Goal: Information Seeking & Learning: Check status

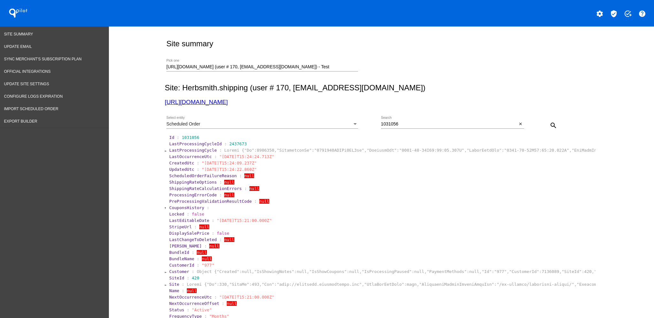
click at [179, 149] on span "LastProcessingCycle" at bounding box center [193, 150] width 48 height 5
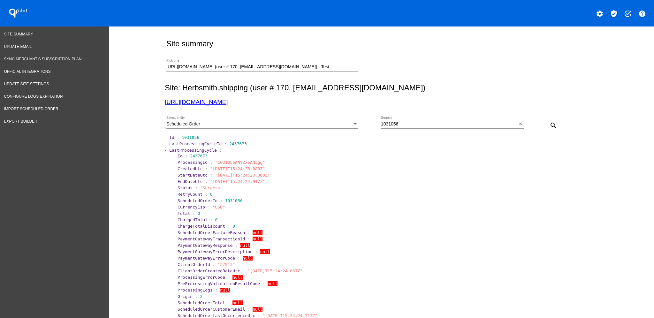
click at [185, 150] on span "LastProcessingCycle" at bounding box center [193, 150] width 48 height 5
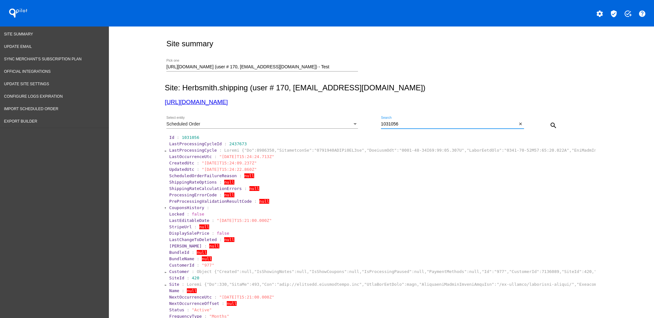
drag, startPoint x: 416, startPoint y: 124, endPoint x: 370, endPoint y: 125, distance: 45.4
click at [370, 125] on div "Scheduled Order Select entity 1031056 Search close search" at bounding box center [380, 123] width 431 height 23
paste input "2434802"
click at [552, 124] on mat-icon "search" at bounding box center [554, 126] width 8 height 8
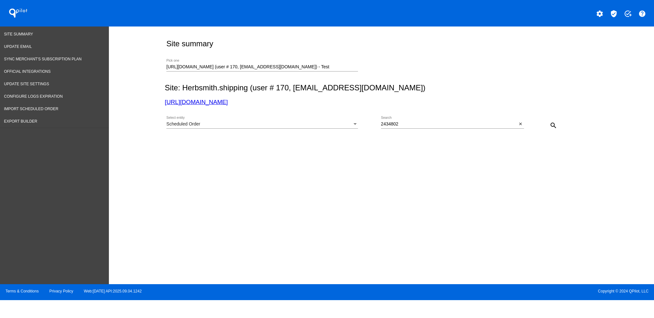
click at [402, 170] on div "Site summary http://shipping.herbsmithinc.com (user # 170, shoopes@herbsmithinc…" at bounding box center [380, 100] width 438 height 146
drag, startPoint x: 404, startPoint y: 124, endPoint x: 364, endPoint y: 122, distance: 39.3
click at [364, 122] on div "Scheduled Order Select entity 2434802 Search close search" at bounding box center [380, 123] width 431 height 23
paste input "1020300"
type input "1020300"
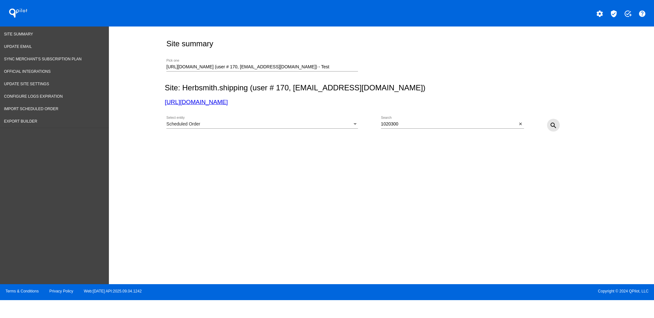
click at [554, 122] on mat-icon "search" at bounding box center [554, 126] width 8 height 8
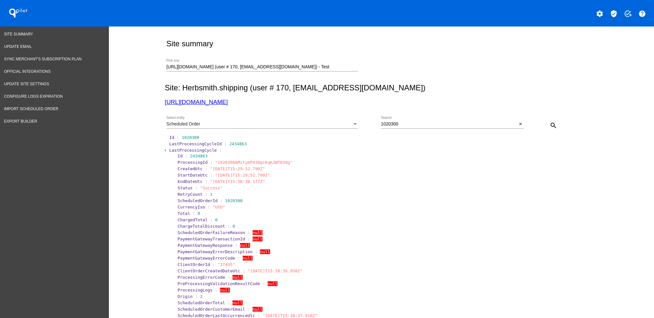
click at [186, 149] on span "LastProcessingCycle" at bounding box center [193, 150] width 48 height 5
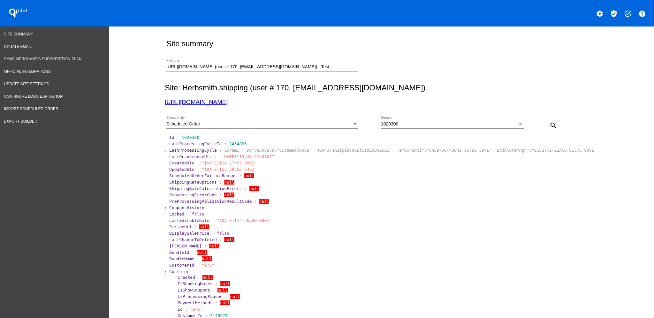
click at [183, 150] on span "LastProcessingCycle" at bounding box center [193, 150] width 48 height 5
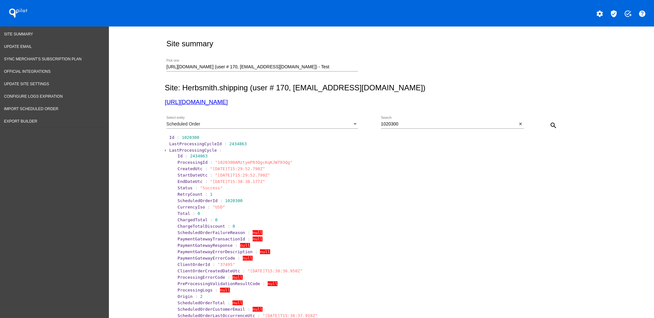
click at [183, 150] on span "LastProcessingCycle" at bounding box center [193, 150] width 48 height 5
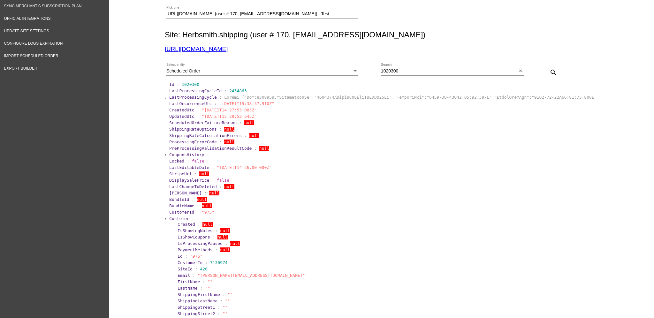
scroll to position [170, 0]
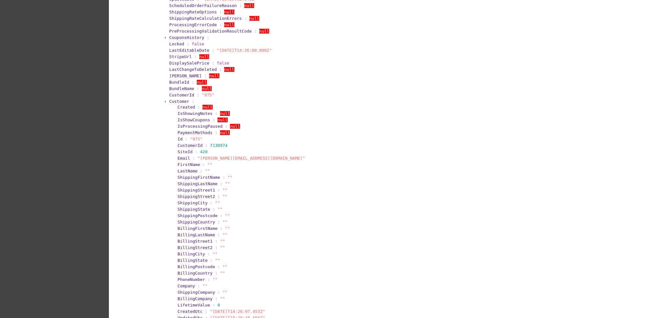
click at [177, 99] on span "Customer" at bounding box center [179, 101] width 20 height 5
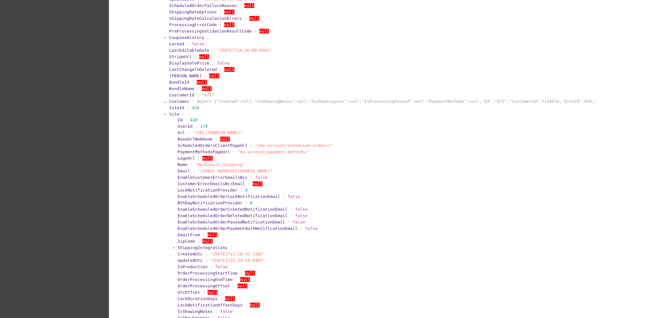
click at [172, 113] on span "Site" at bounding box center [174, 114] width 10 height 5
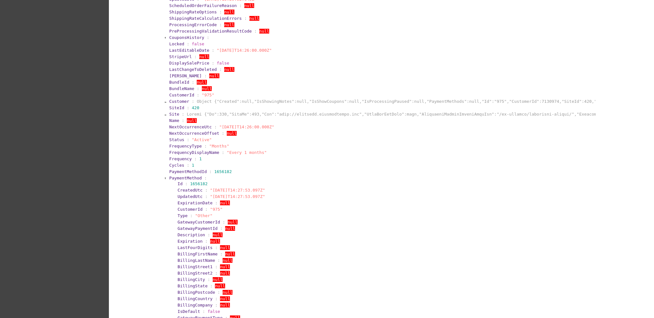
click at [174, 178] on span "PaymentMethod" at bounding box center [185, 178] width 33 height 5
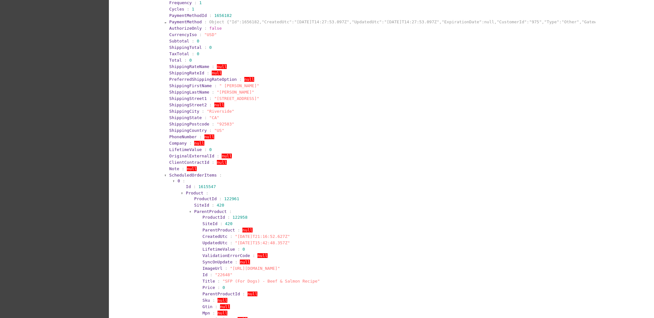
scroll to position [340, 0]
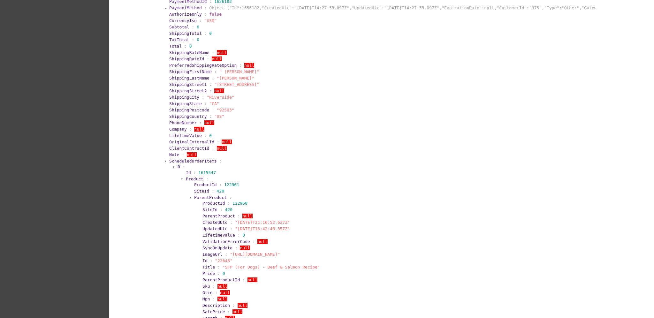
click at [195, 159] on span "ScheduledOrderItems" at bounding box center [193, 161] width 48 height 5
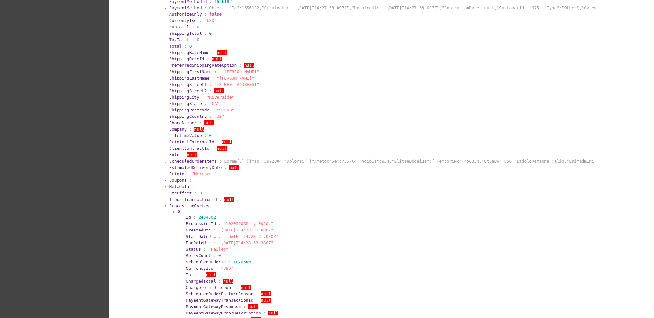
click at [183, 203] on span "ProcessingCycles" at bounding box center [189, 205] width 40 height 5
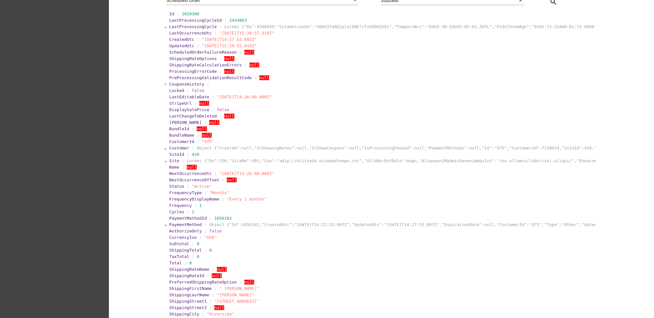
scroll to position [138, 0]
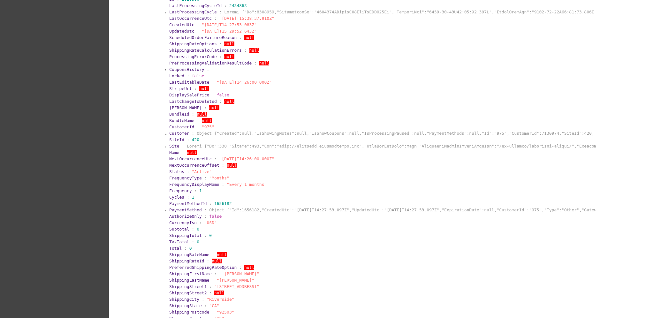
click at [174, 133] on span "Customer" at bounding box center [179, 133] width 20 height 5
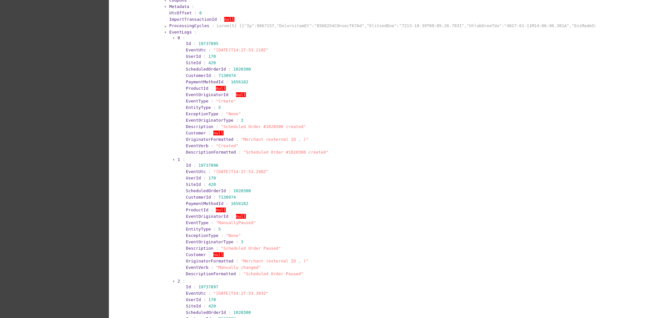
scroll to position [617, 0]
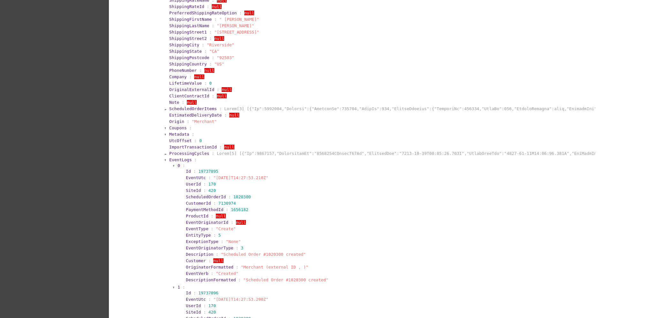
click at [180, 163] on section "0 : Id : 19737895 EventUtc : "2025-09-15T14:27:53.210Z" UserId : 170 SiteId : 4…" at bounding box center [385, 223] width 417 height 121
click at [181, 157] on span "EventLogs" at bounding box center [180, 159] width 22 height 5
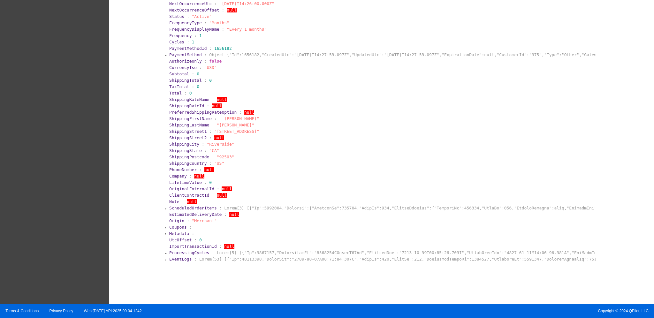
click at [186, 250] on span "ProcessingCycles" at bounding box center [189, 252] width 40 height 5
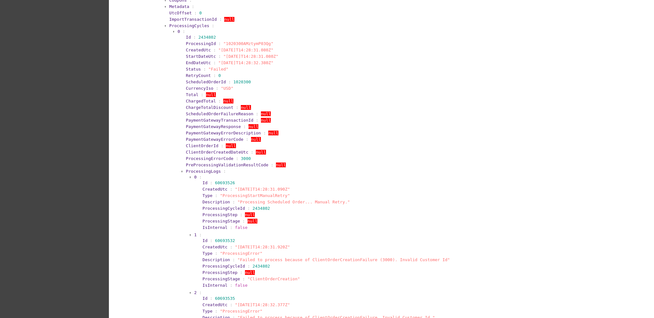
scroll to position [787, 0]
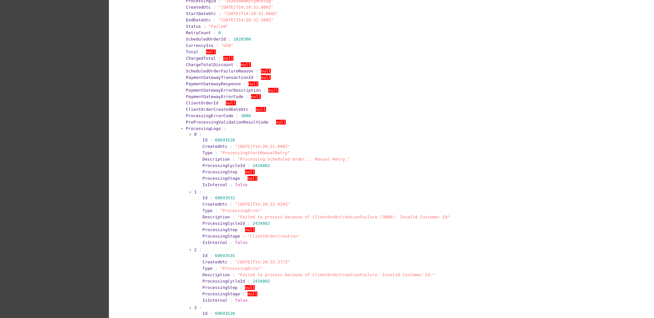
click at [203, 126] on span "ProcessingLogs" at bounding box center [203, 128] width 35 height 5
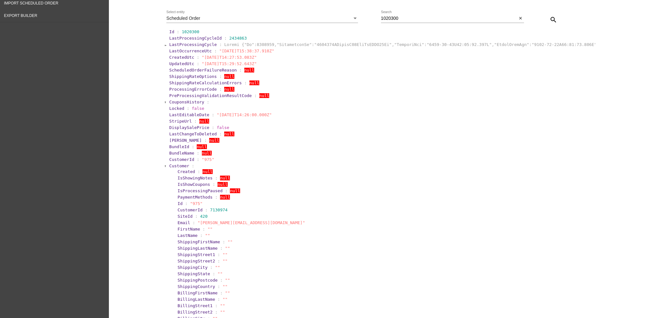
scroll to position [21, 0]
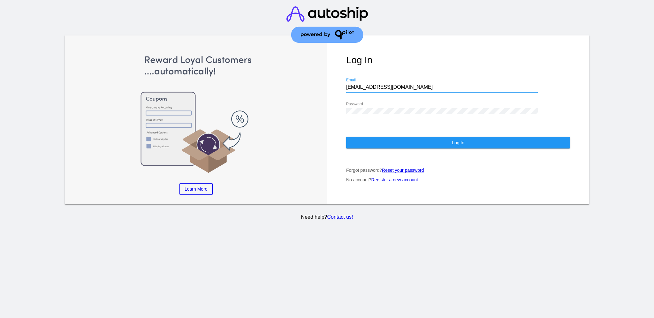
drag, startPoint x: 391, startPoint y: 81, endPoint x: 348, endPoint y: 80, distance: 42.2
click at [348, 84] on input "[EMAIL_ADDRESS][DOMAIN_NAME]" at bounding box center [442, 87] width 192 height 6
drag, startPoint x: 346, startPoint y: 81, endPoint x: 391, endPoint y: 87, distance: 45.6
click at [391, 87] on div "Log In [EMAIL_ADDRESS][DOMAIN_NAME] Email Password Log In Forgot password? Rese…" at bounding box center [458, 119] width 262 height 169
drag, startPoint x: 382, startPoint y: 84, endPoint x: 361, endPoint y: 77, distance: 22.2
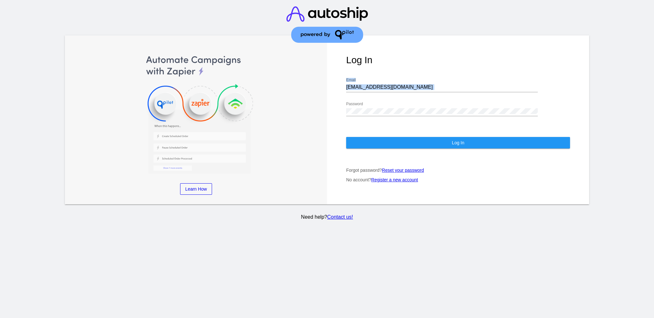
drag, startPoint x: 361, startPoint y: 77, endPoint x: 361, endPoint y: 84, distance: 7.7
click at [361, 84] on div "[EMAIL_ADDRESS][DOMAIN_NAME] Email" at bounding box center [442, 85] width 192 height 14
click at [345, 82] on div "Log In [EMAIL_ADDRESS][DOMAIN_NAME] Email Password Log In Forgot password? Rese…" at bounding box center [458, 119] width 262 height 169
drag, startPoint x: 346, startPoint y: 81, endPoint x: 389, endPoint y: 81, distance: 43.1
click at [389, 84] on input "[EMAIL_ADDRESS][DOMAIN_NAME]" at bounding box center [442, 87] width 192 height 6
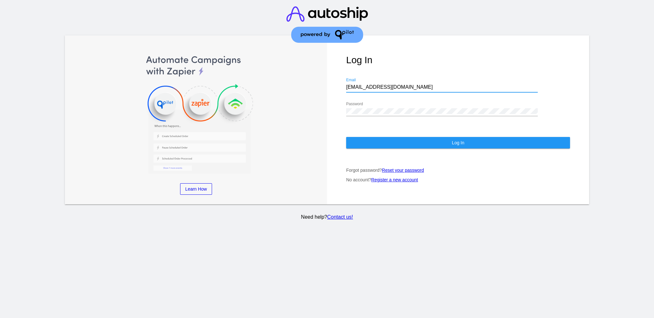
paste input "[EMAIL_ADDRESS][DOMAIN_NAME]"
type input "[EMAIL_ADDRESS][DOMAIN_NAME]"
click at [338, 96] on div "Log In [EMAIL_ADDRESS][DOMAIN_NAME] Email Password Log In Forgot password? Rese…" at bounding box center [458, 119] width 262 height 169
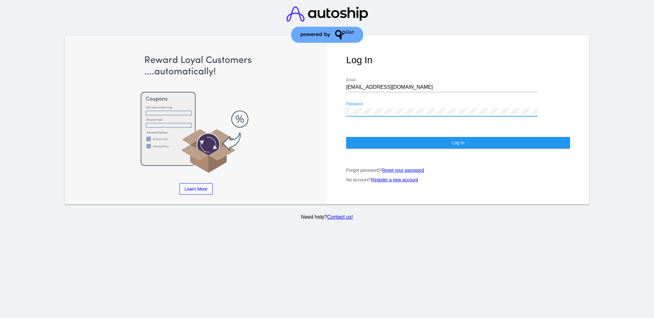
click at [374, 146] on div "Log In [EMAIL_ADDRESS][DOMAIN_NAME] Email Password Log In Forgot password? Rese…" at bounding box center [458, 119] width 262 height 169
click at [372, 137] on button "Log In" at bounding box center [458, 142] width 224 height 11
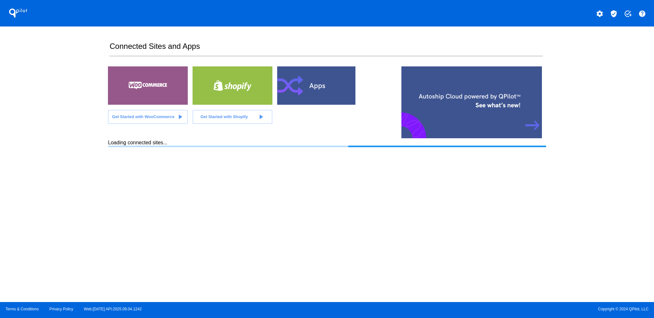
click at [616, 13] on mat-icon "verified_user" at bounding box center [614, 14] width 8 height 8
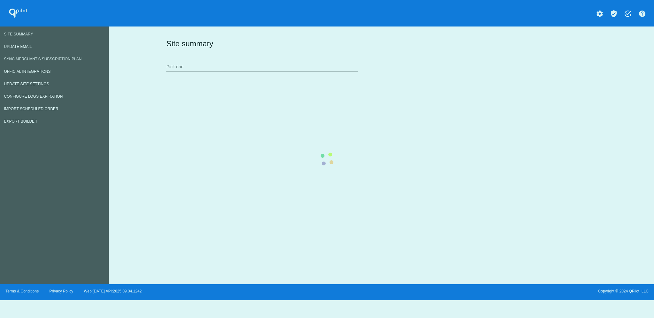
click at [253, 73] on div "Site summary Pick one" at bounding box center [380, 55] width 431 height 44
click at [274, 73] on div "Site summary Pick one" at bounding box center [380, 55] width 431 height 44
click at [210, 63] on div "Site summary Pick one" at bounding box center [380, 55] width 431 height 44
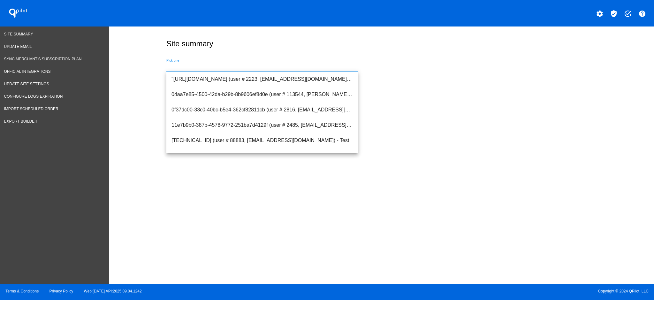
paste input "962314"
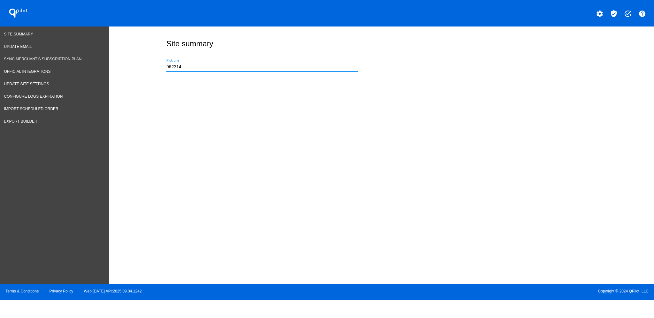
click at [237, 61] on div "962314 Pick one" at bounding box center [262, 65] width 192 height 12
drag, startPoint x: 200, startPoint y: 68, endPoint x: 141, endPoint y: 62, distance: 60.0
click at [141, 63] on div "Site summary 962314 Pick one" at bounding box center [381, 154] width 545 height 255
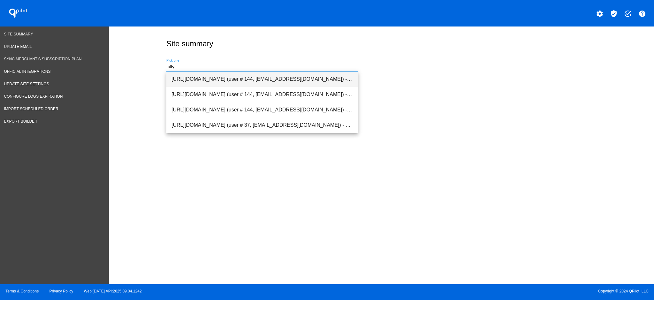
click at [232, 72] on span "[URL][DOMAIN_NAME] (user # 144, [EMAIL_ADDRESS][DOMAIN_NAME]) - Production" at bounding box center [261, 79] width 181 height 15
type input "[URL][DOMAIN_NAME] (user # 144, [EMAIL_ADDRESS][DOMAIN_NAME]) - Production"
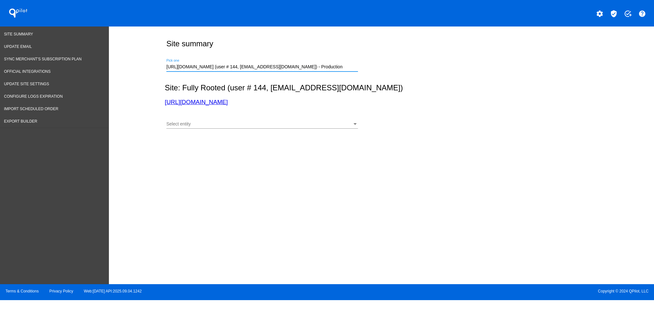
click at [255, 122] on div "Select entity Select entity" at bounding box center [262, 122] width 192 height 12
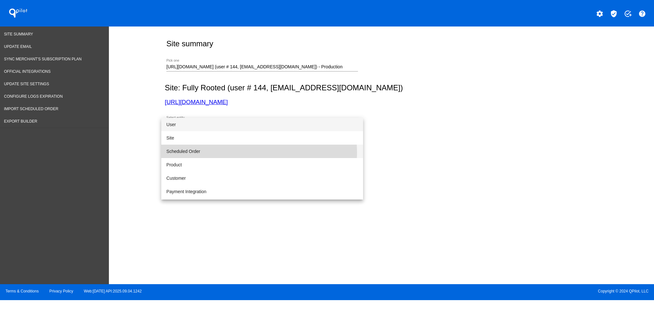
click at [247, 153] on span "Scheduled Order" at bounding box center [262, 151] width 192 height 13
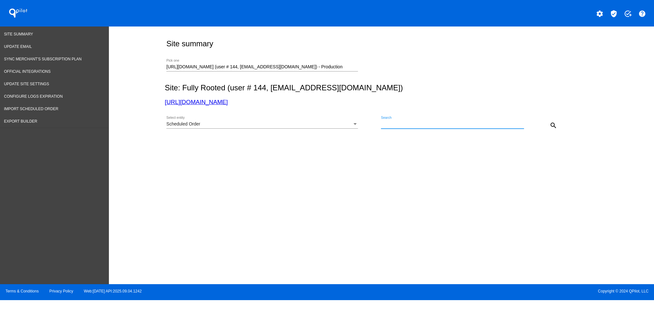
click at [402, 125] on input "Search" at bounding box center [452, 124] width 143 height 5
paste input "962314"
type input "962314"
click at [554, 122] on mat-icon "search" at bounding box center [554, 126] width 8 height 8
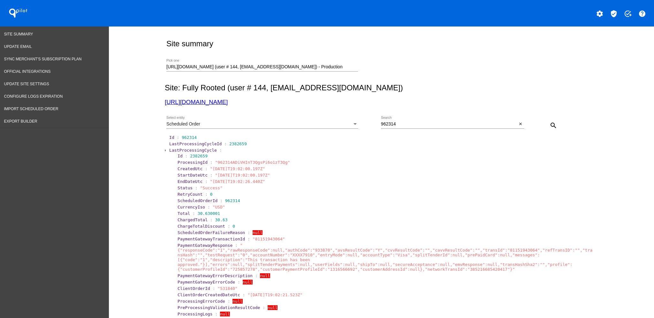
click at [331, 124] on div "Scheduled Order" at bounding box center [259, 124] width 186 height 5
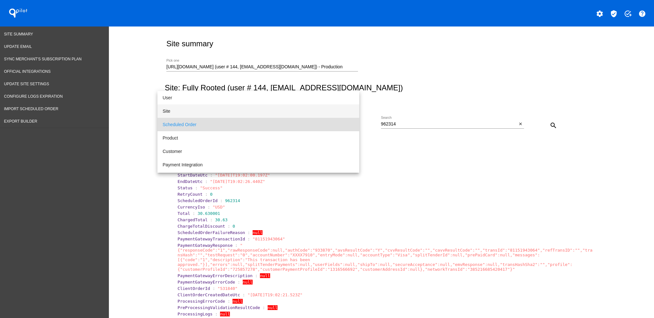
click at [285, 111] on span "Site" at bounding box center [259, 110] width 192 height 13
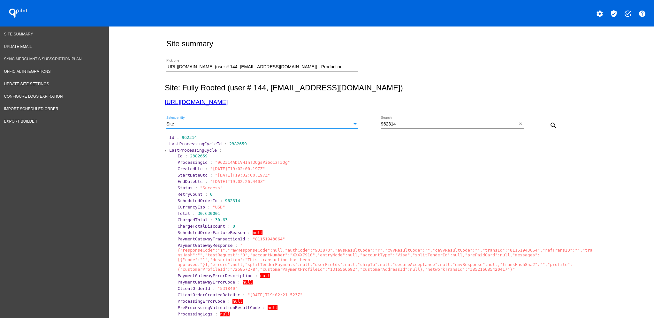
click at [553, 125] on button "search" at bounding box center [553, 125] width 13 height 13
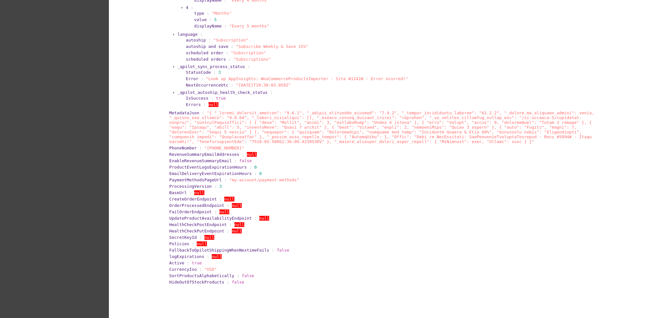
scroll to position [759, 0]
